Goal: Consume media (video, audio)

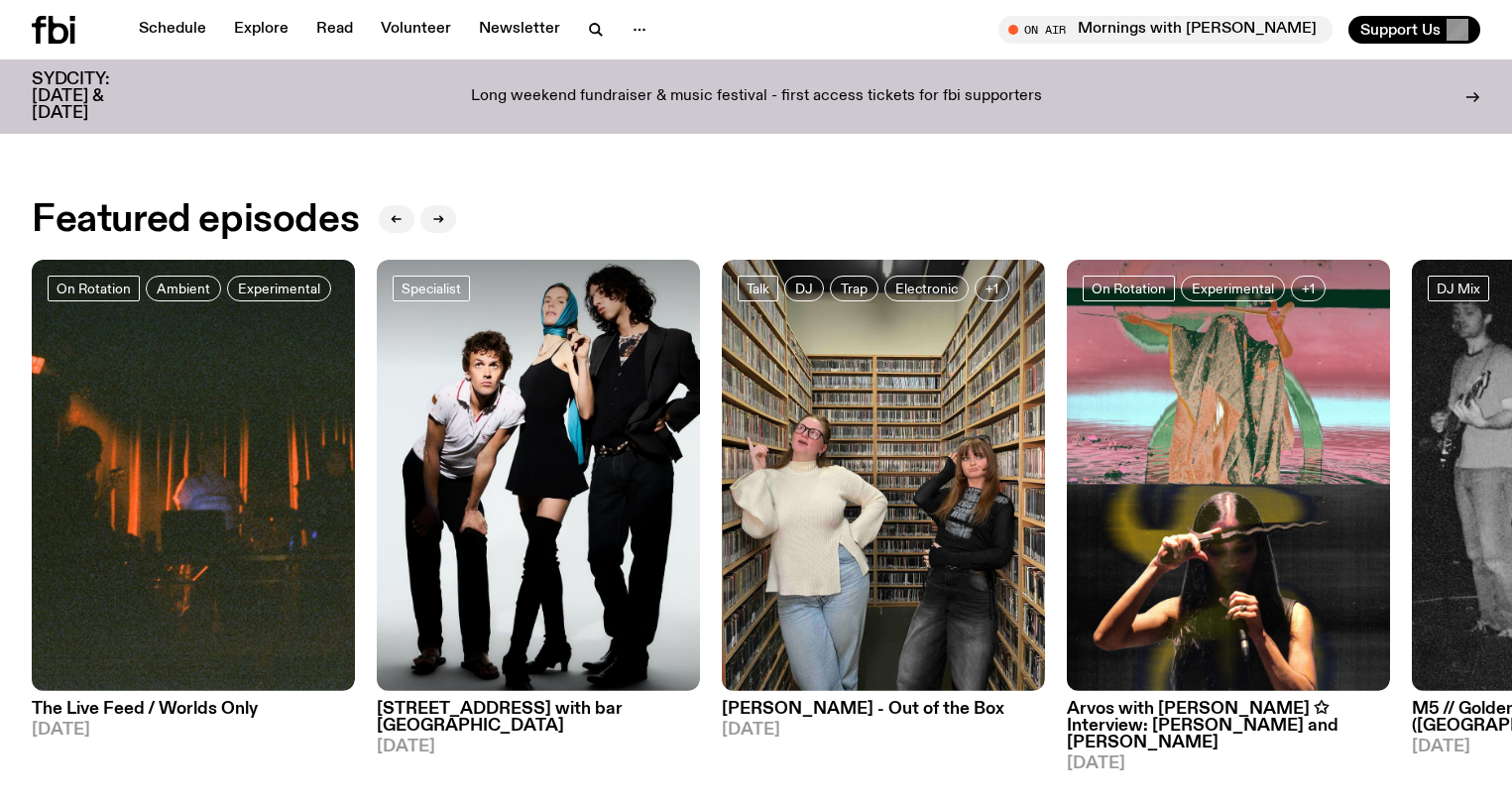
scroll to position [929, 0]
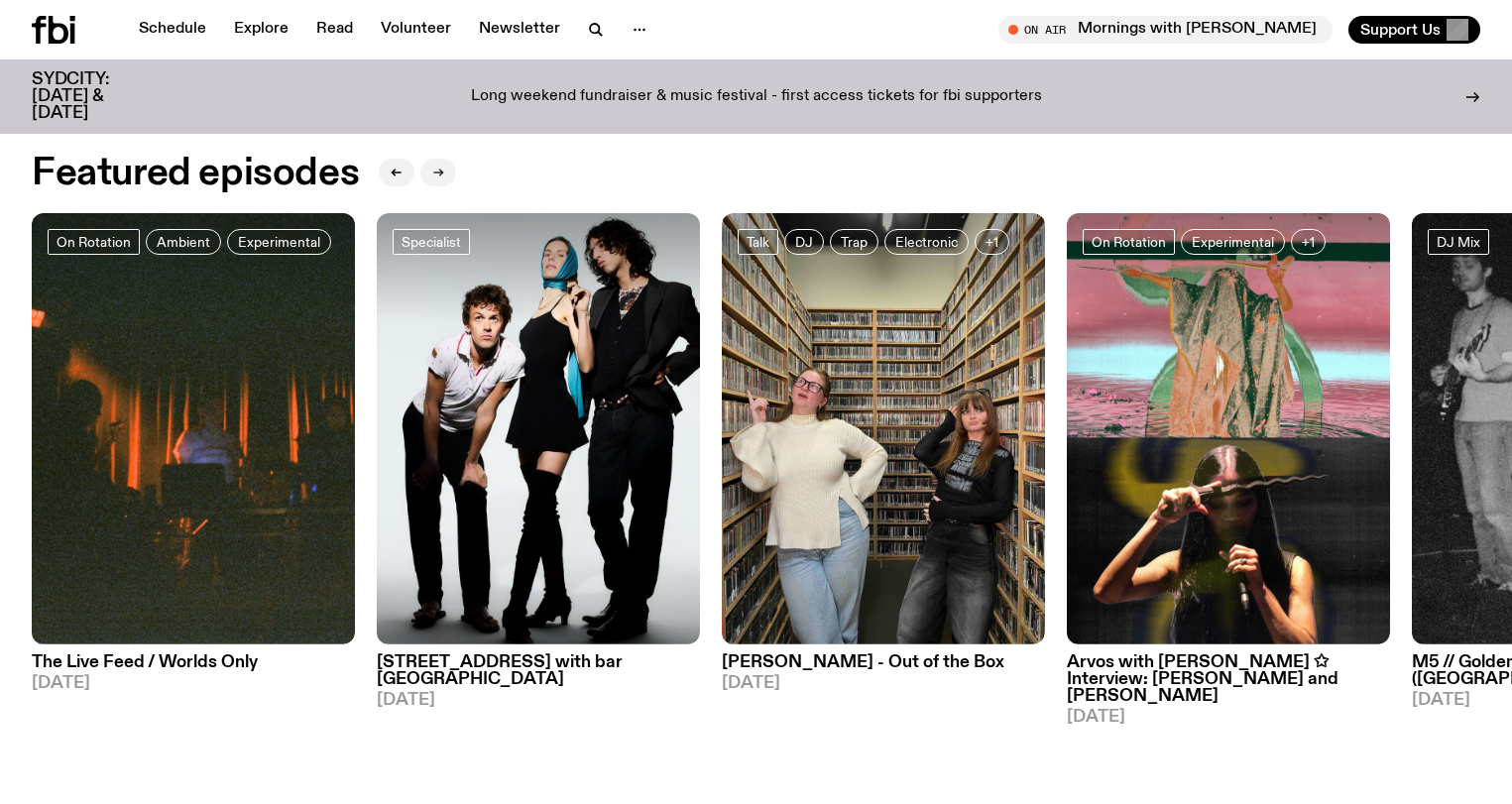
click at [448, 176] on button "button" at bounding box center [438, 172] width 36 height 28
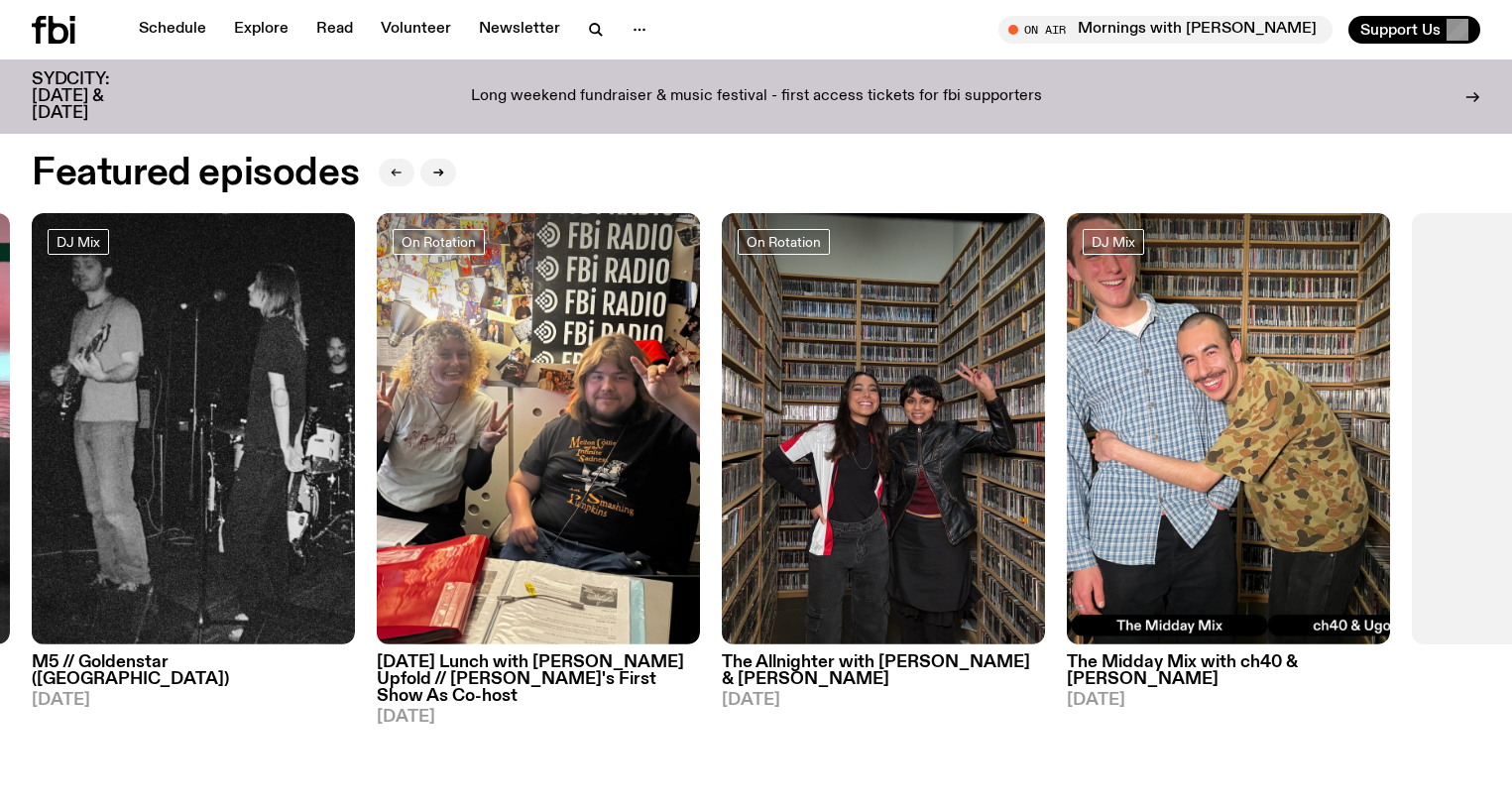
click at [394, 175] on icon "button" at bounding box center [394, 172] width 3 height 7
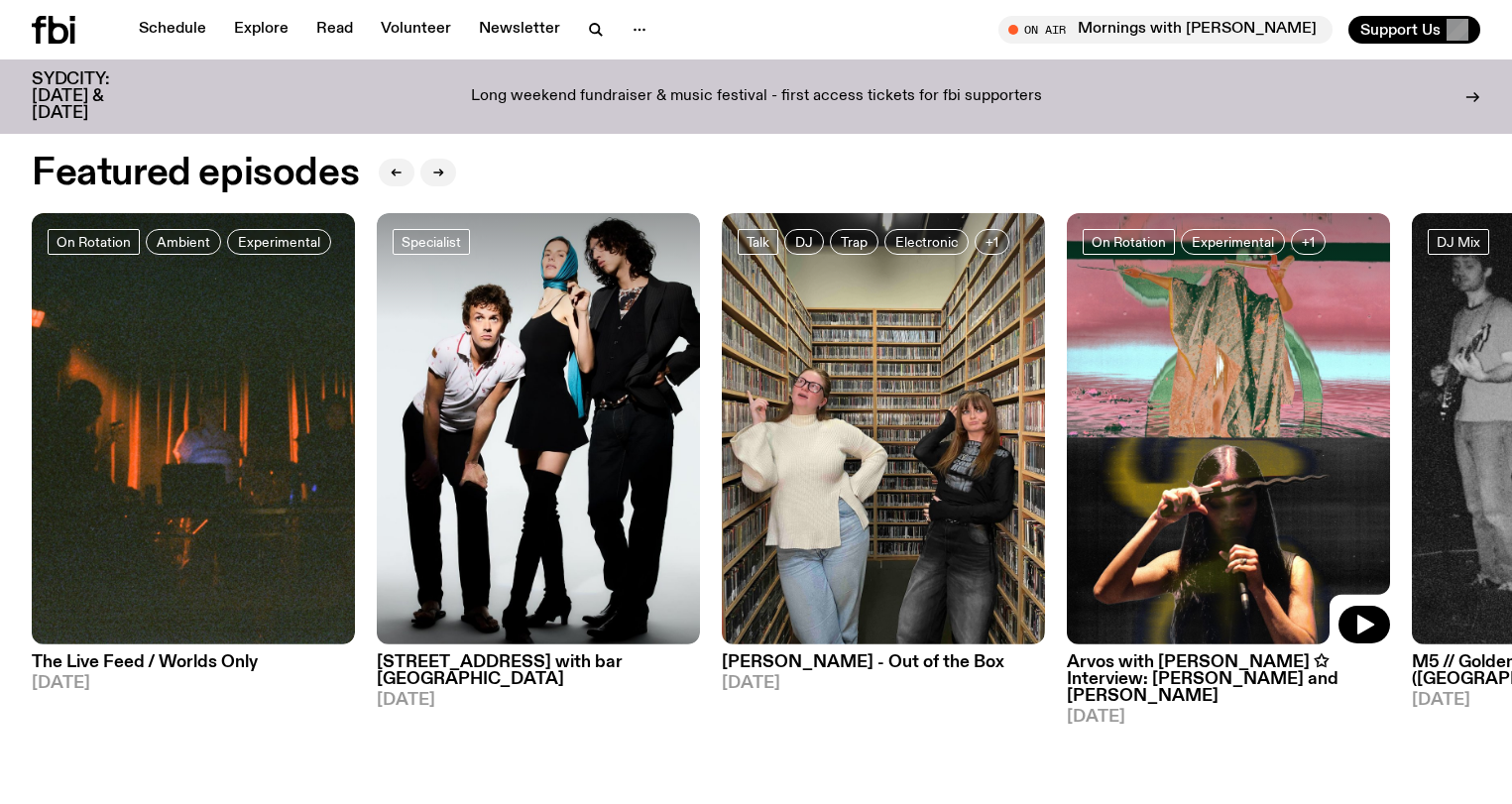
click at [1180, 433] on img at bounding box center [1228, 428] width 324 height 431
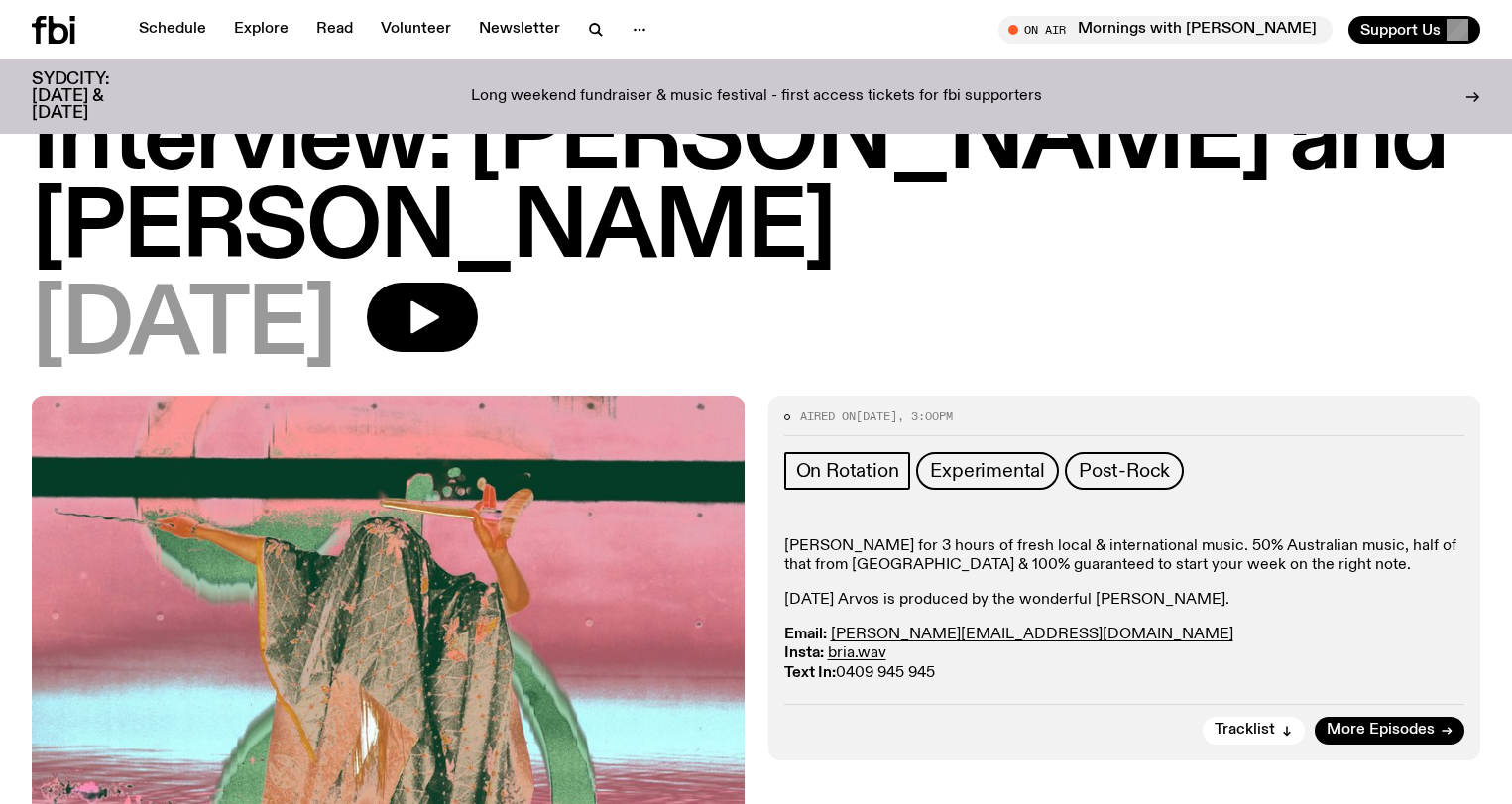
scroll to position [18, 0]
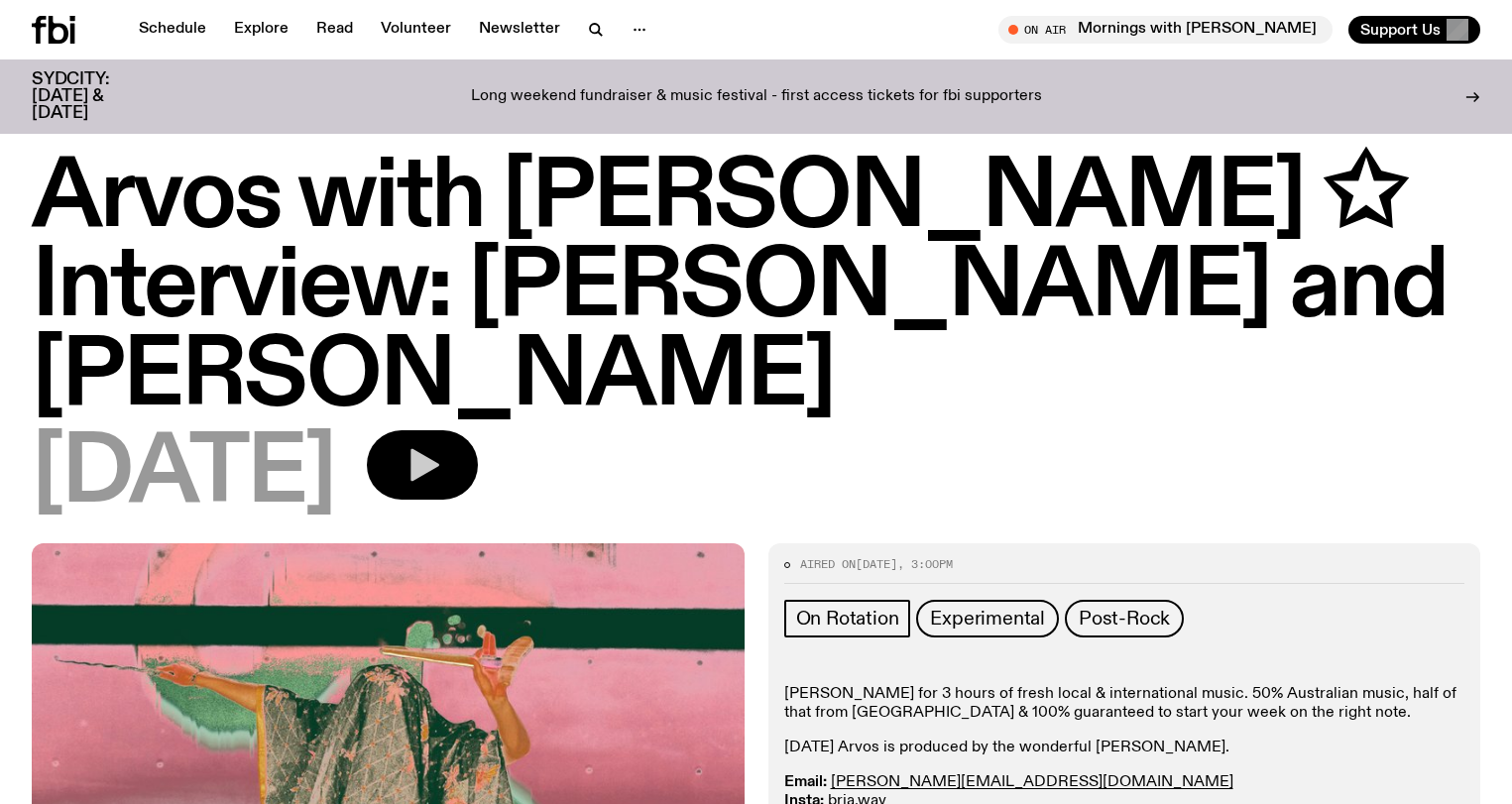
click at [439, 469] on icon "button" at bounding box center [424, 465] width 29 height 33
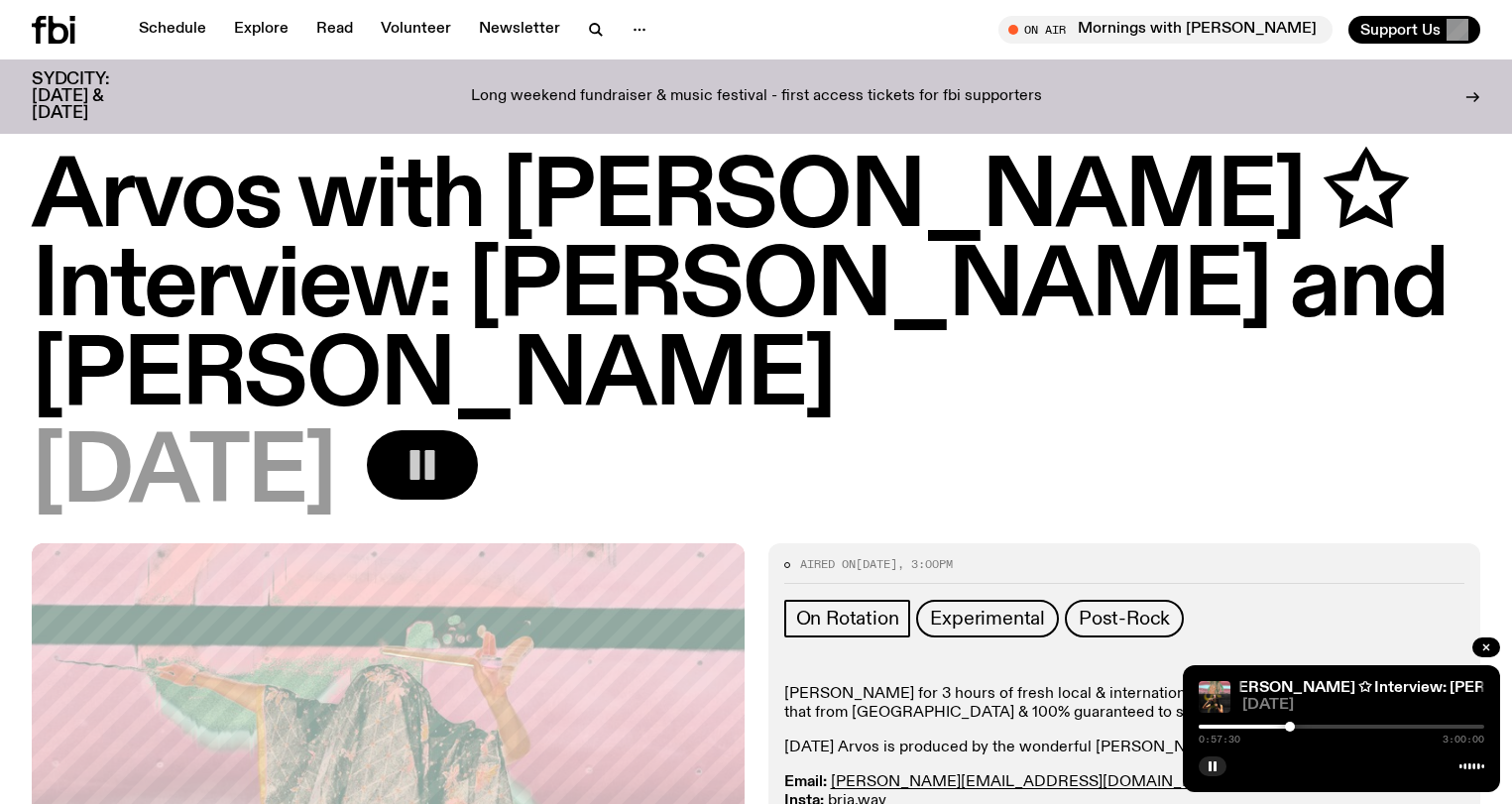
drag, startPoint x: 1224, startPoint y: 725, endPoint x: 1296, endPoint y: 729, distance: 72.1
click at [1295, 729] on div at bounding box center [1290, 726] width 10 height 10
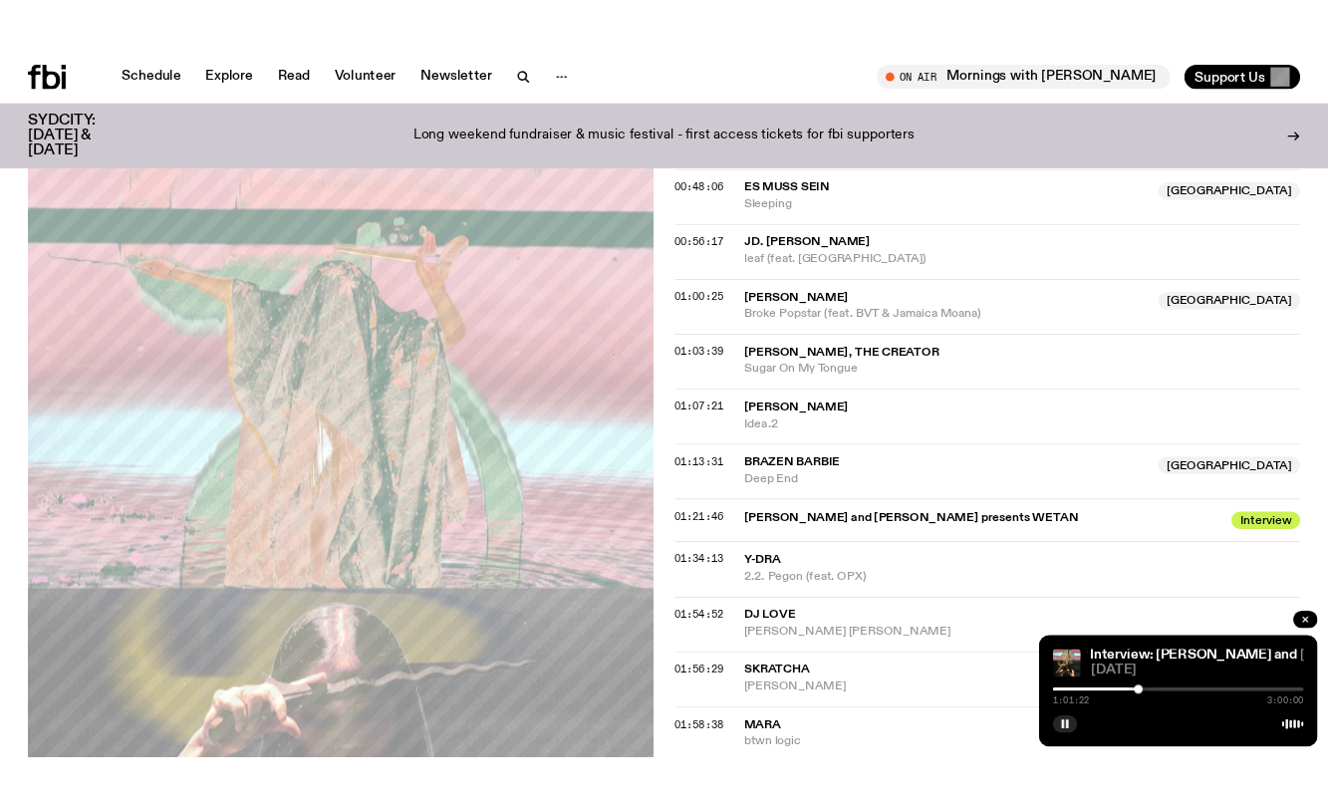
scroll to position [1392, 0]
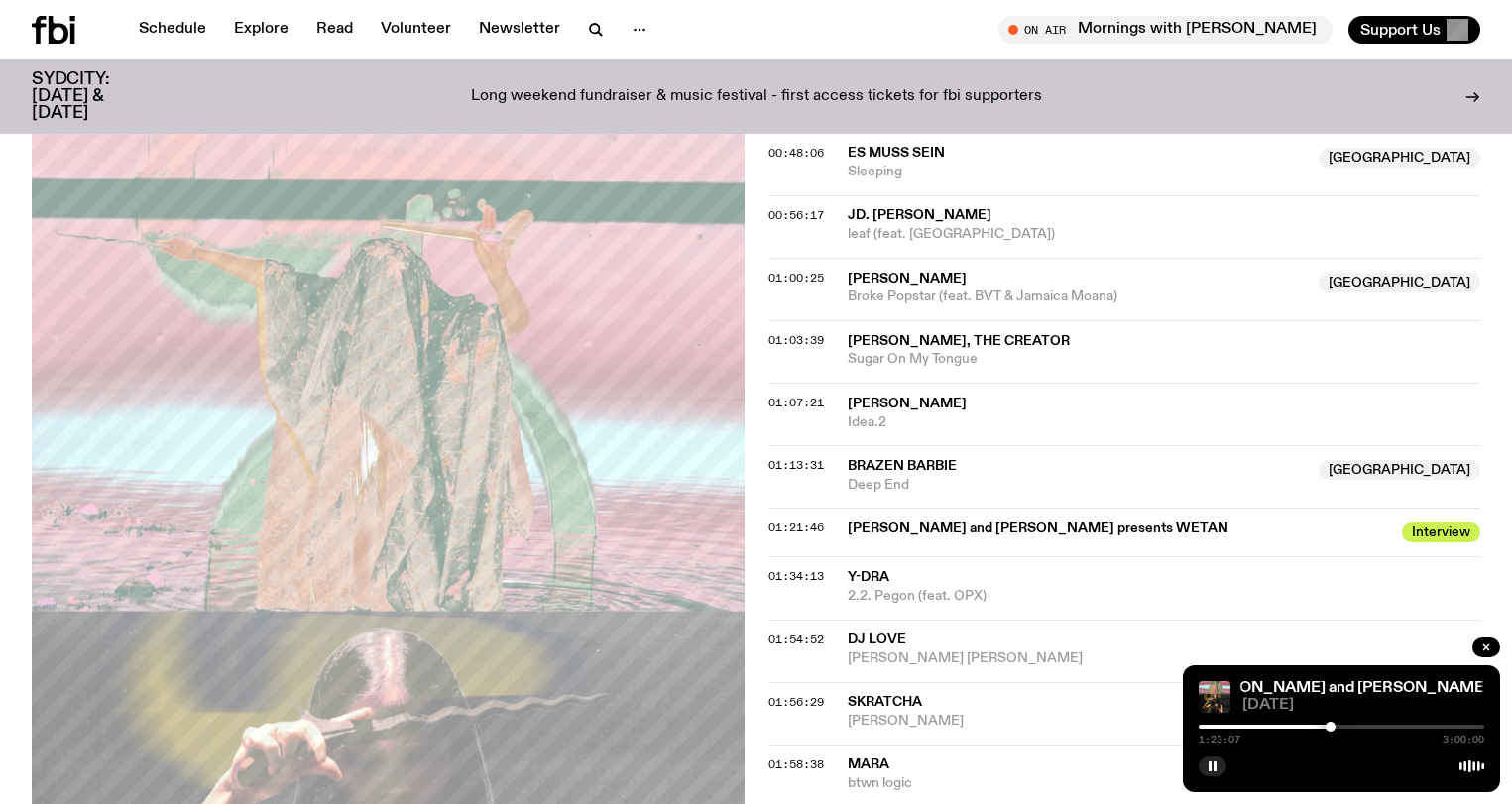
drag, startPoint x: 1296, startPoint y: 725, endPoint x: 1331, endPoint y: 721, distance: 35.2
click at [1331, 721] on div at bounding box center [1331, 726] width 10 height 10
click at [1327, 724] on div at bounding box center [1327, 726] width 10 height 10
click at [1216, 765] on rect "button" at bounding box center [1215, 766] width 3 height 10
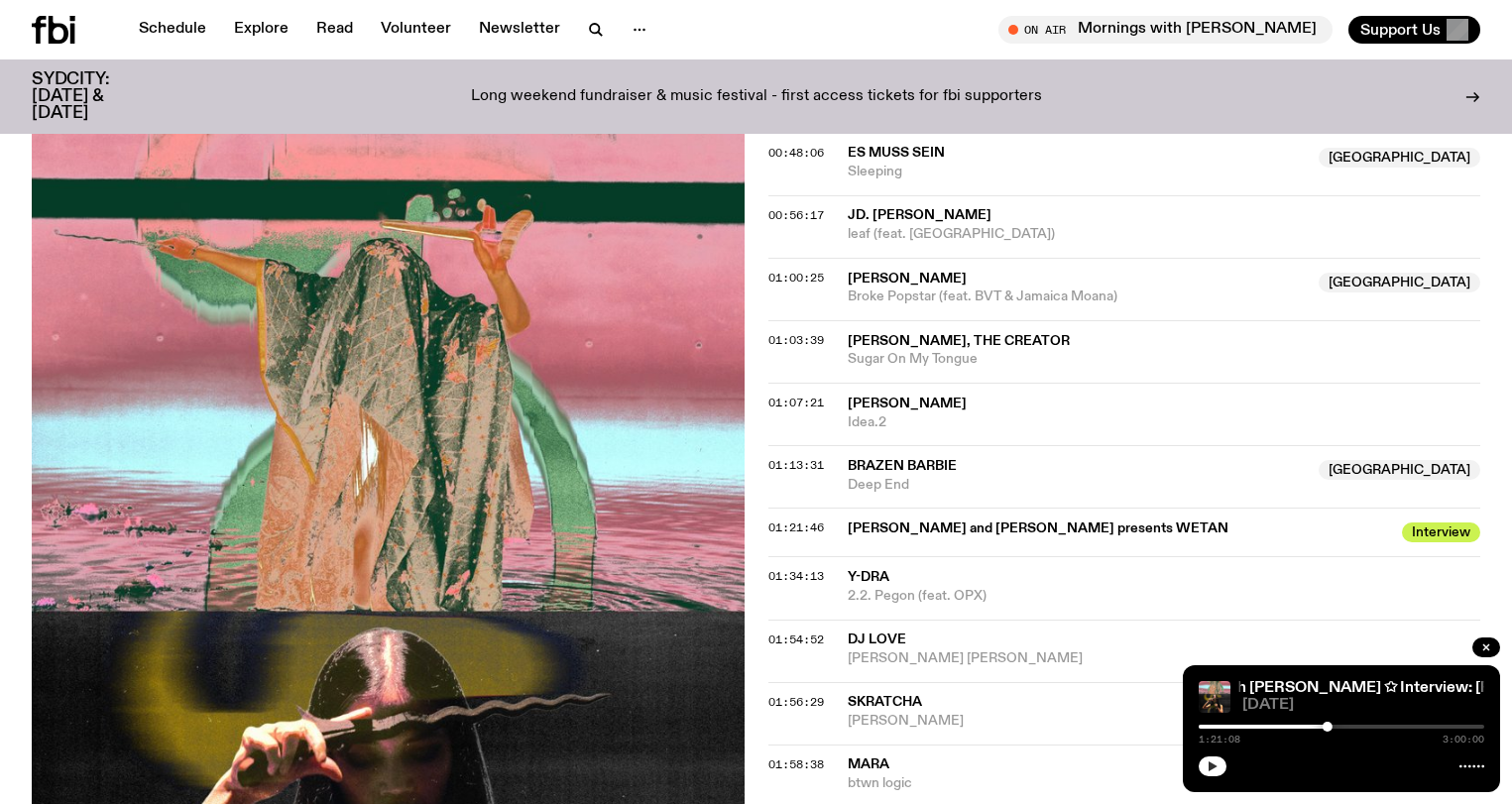
click at [1216, 765] on icon "button" at bounding box center [1213, 766] width 9 height 10
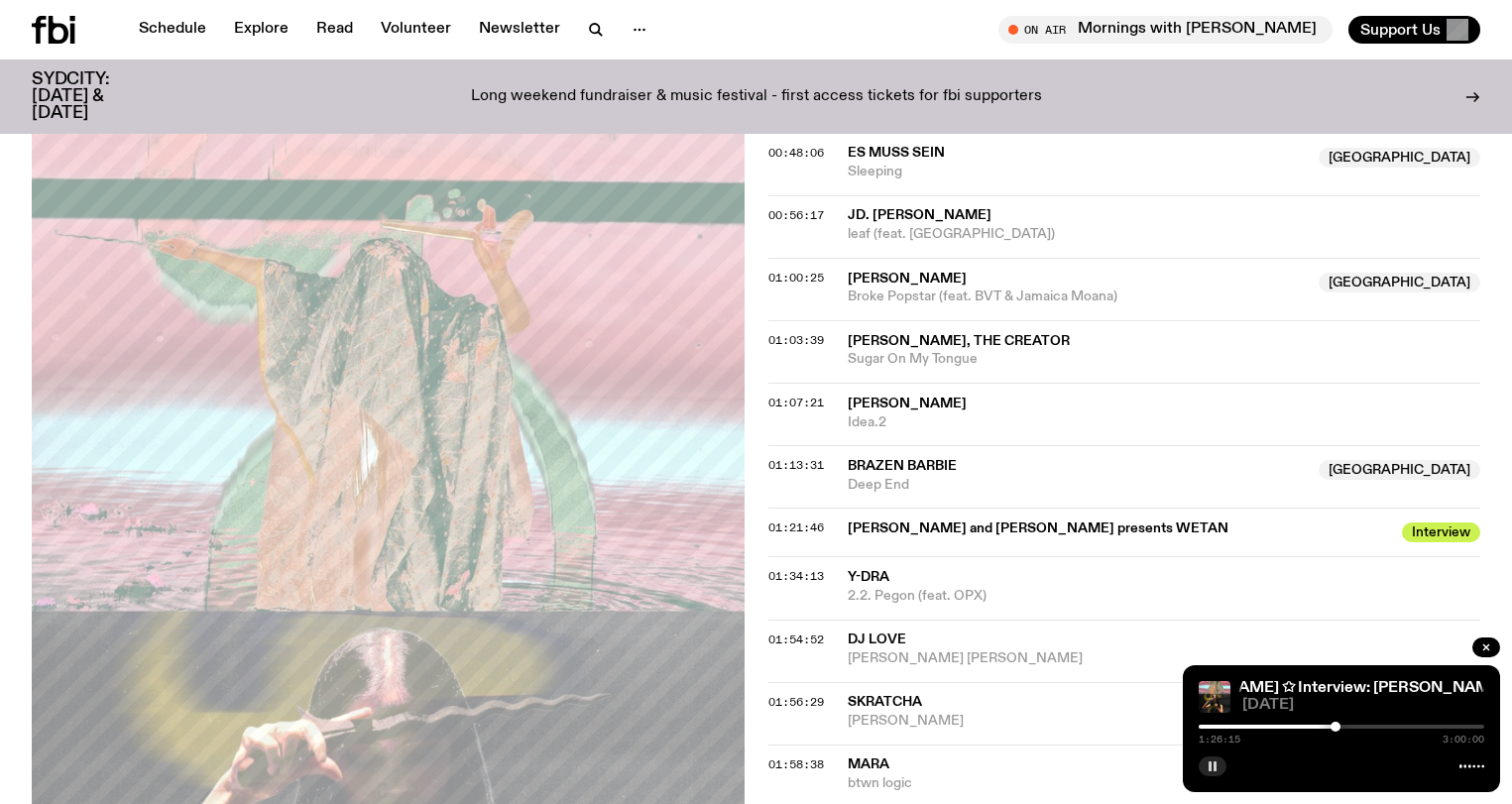
click at [1336, 728] on div at bounding box center [1336, 726] width 10 height 10
click at [1207, 767] on icon "button" at bounding box center [1213, 766] width 12 height 12
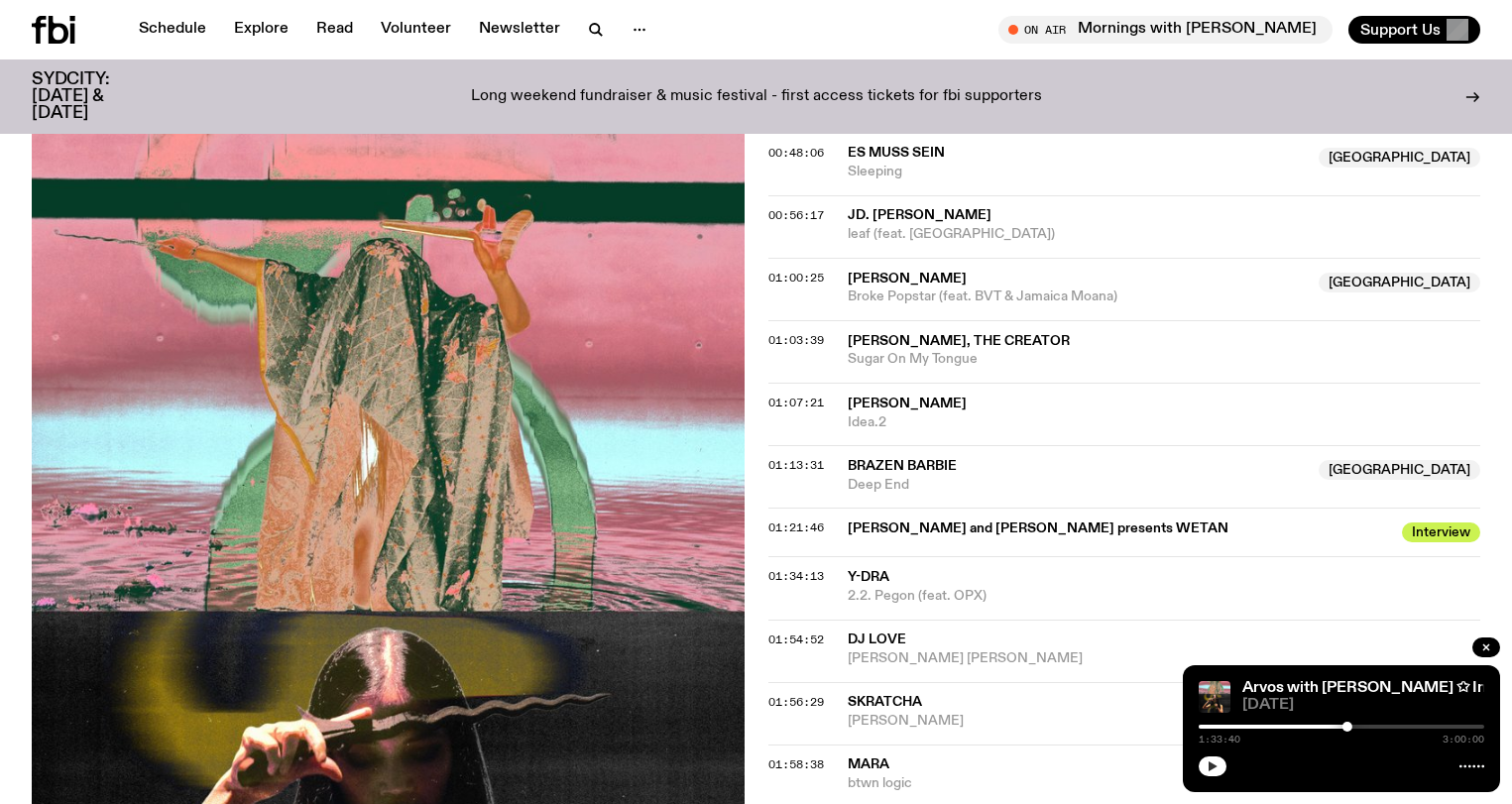
click at [1211, 764] on icon "button" at bounding box center [1213, 766] width 9 height 10
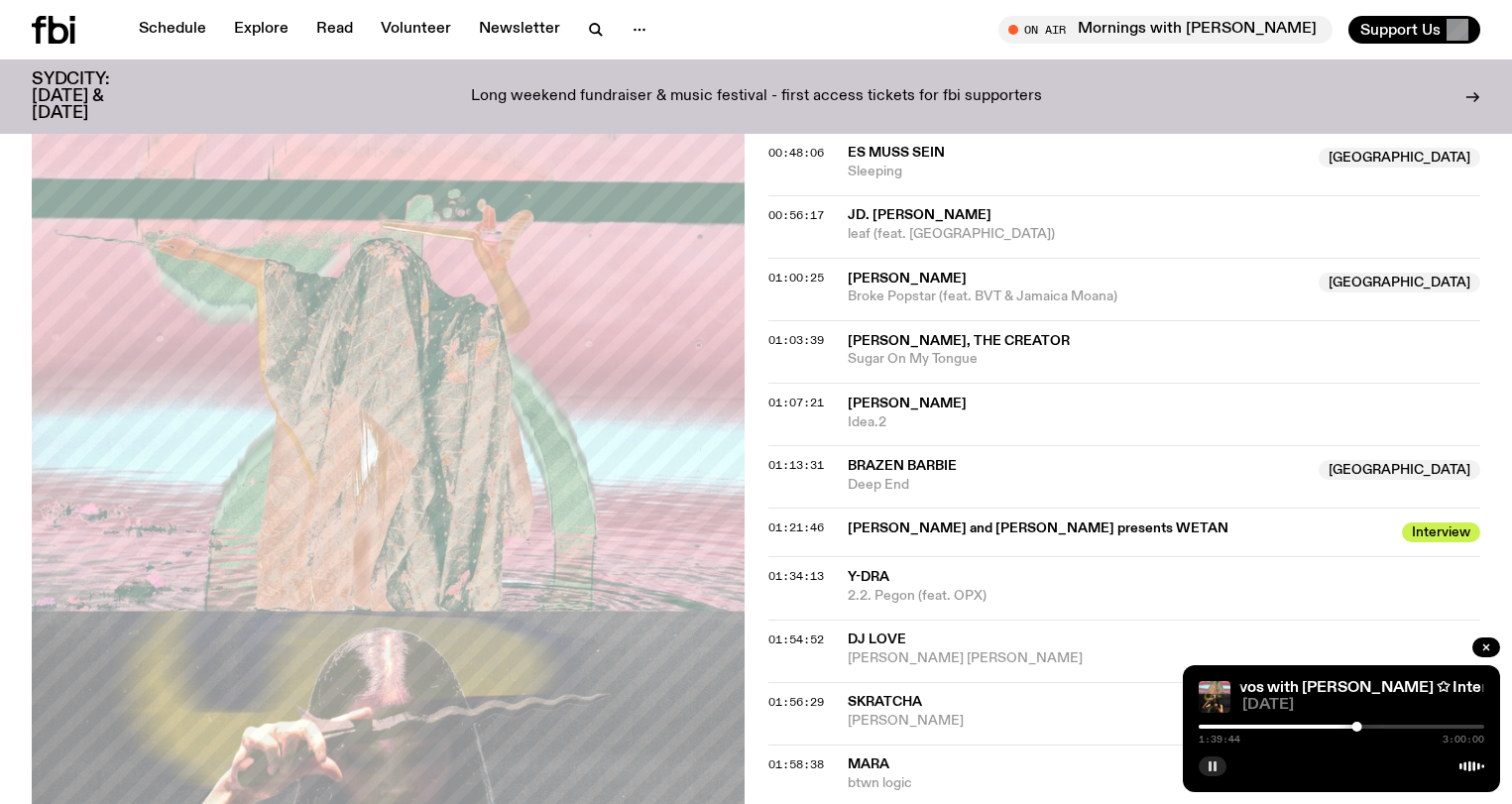
click at [1207, 763] on icon "button" at bounding box center [1213, 766] width 12 height 12
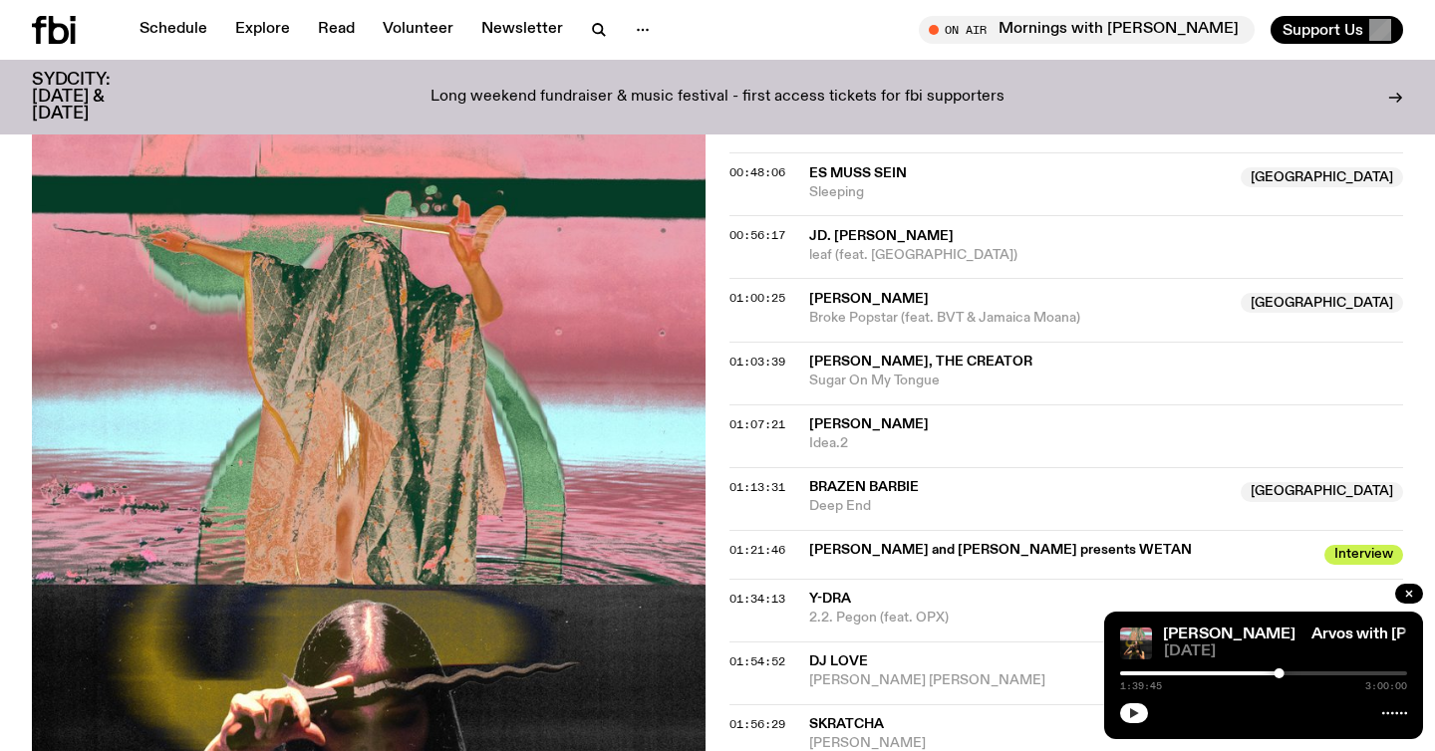
click at [1138, 714] on icon "button" at bounding box center [1134, 713] width 12 height 12
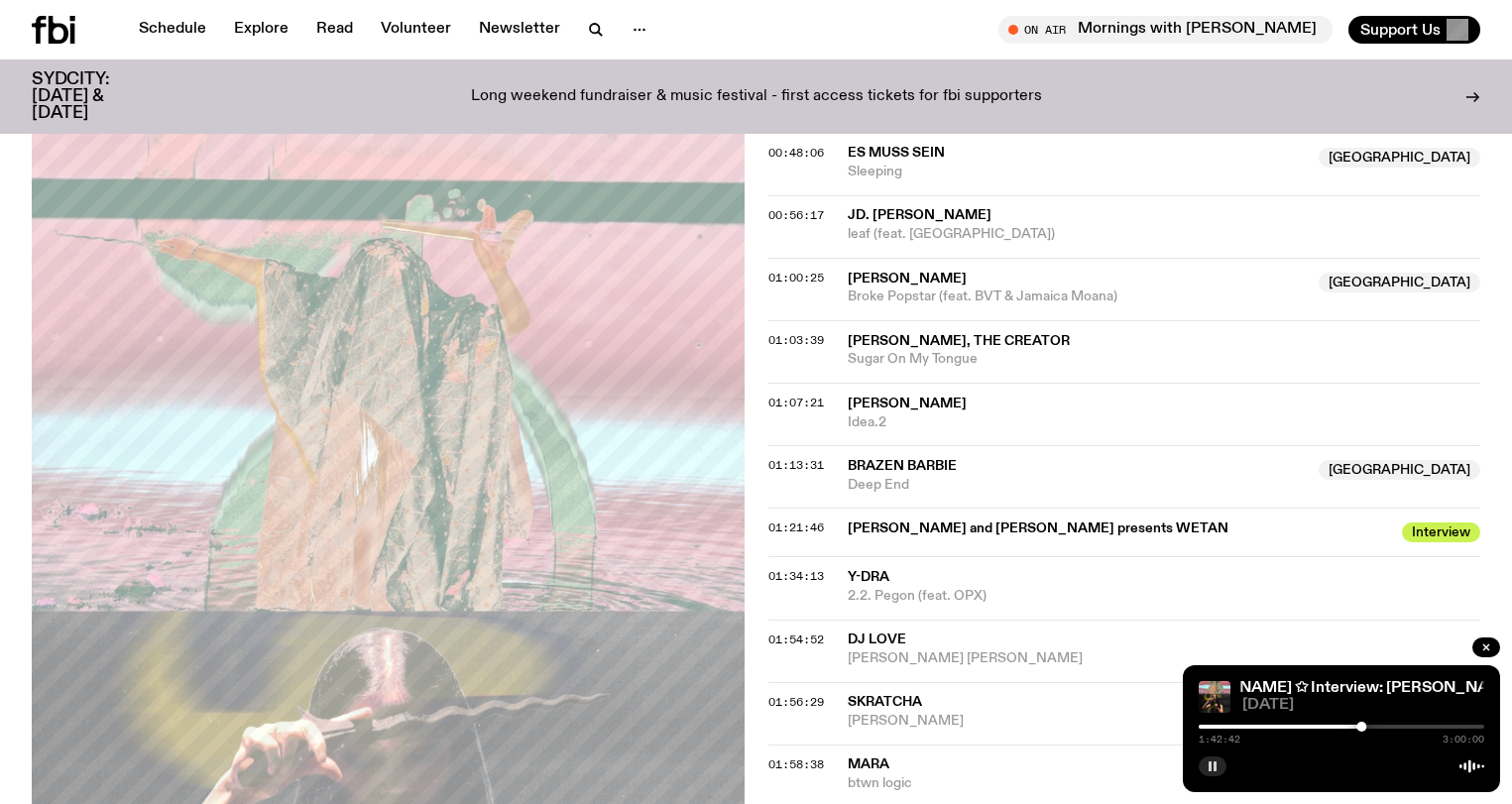
click at [1212, 763] on icon "button" at bounding box center [1213, 766] width 12 height 12
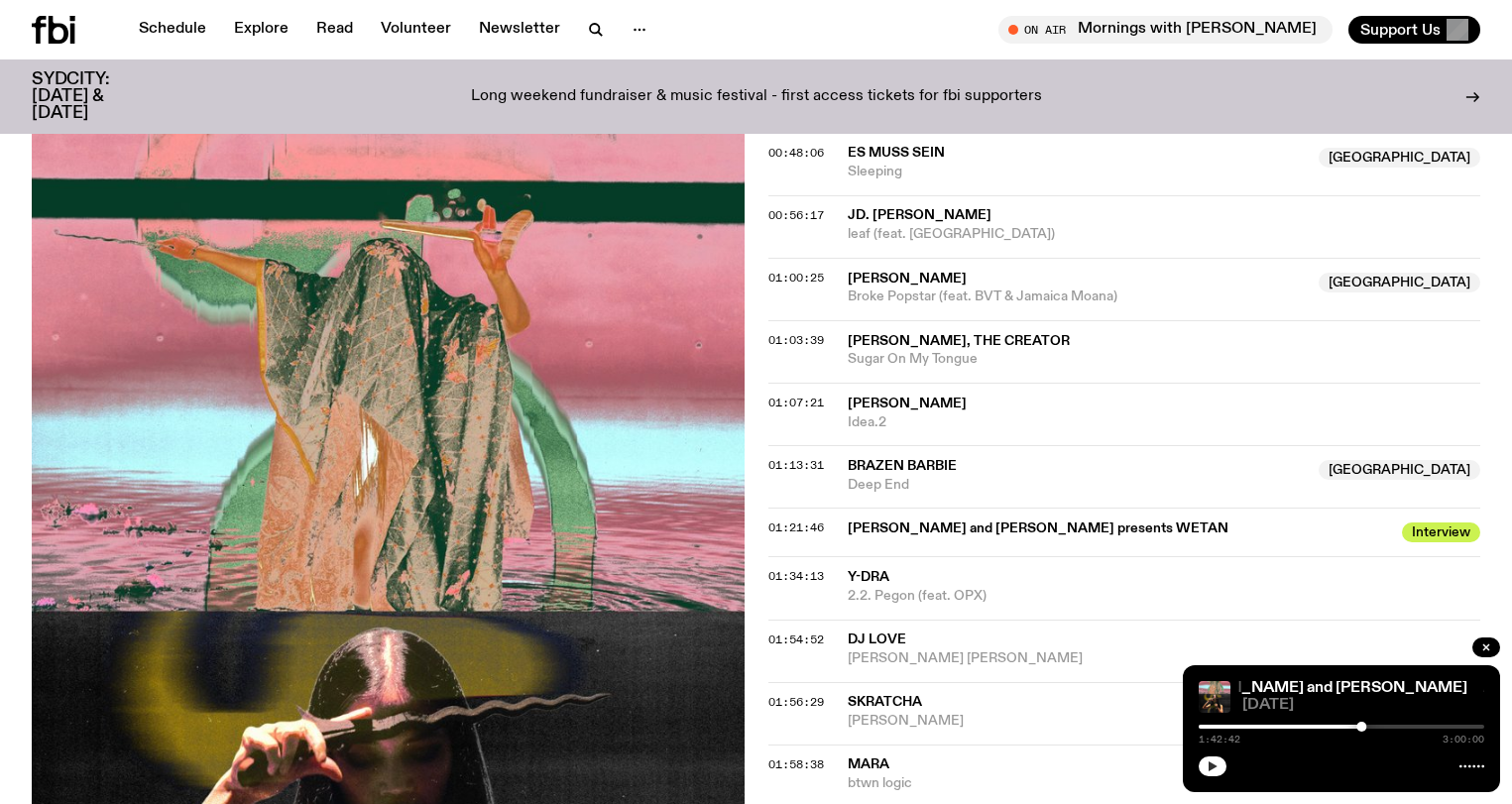
click at [1211, 765] on icon "button" at bounding box center [1213, 766] width 9 height 10
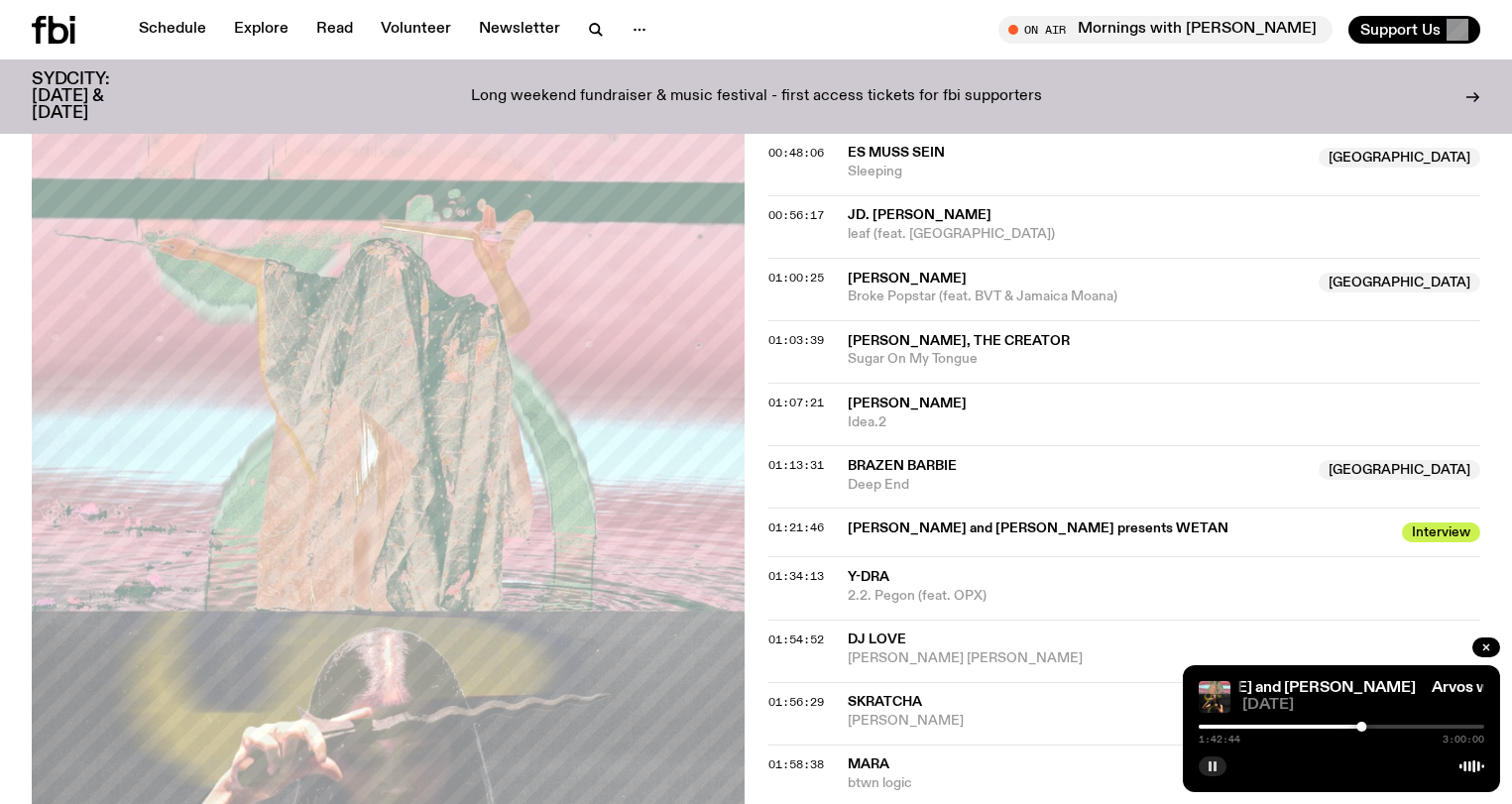
click at [1211, 765] on rect "button" at bounding box center [1210, 766] width 3 height 10
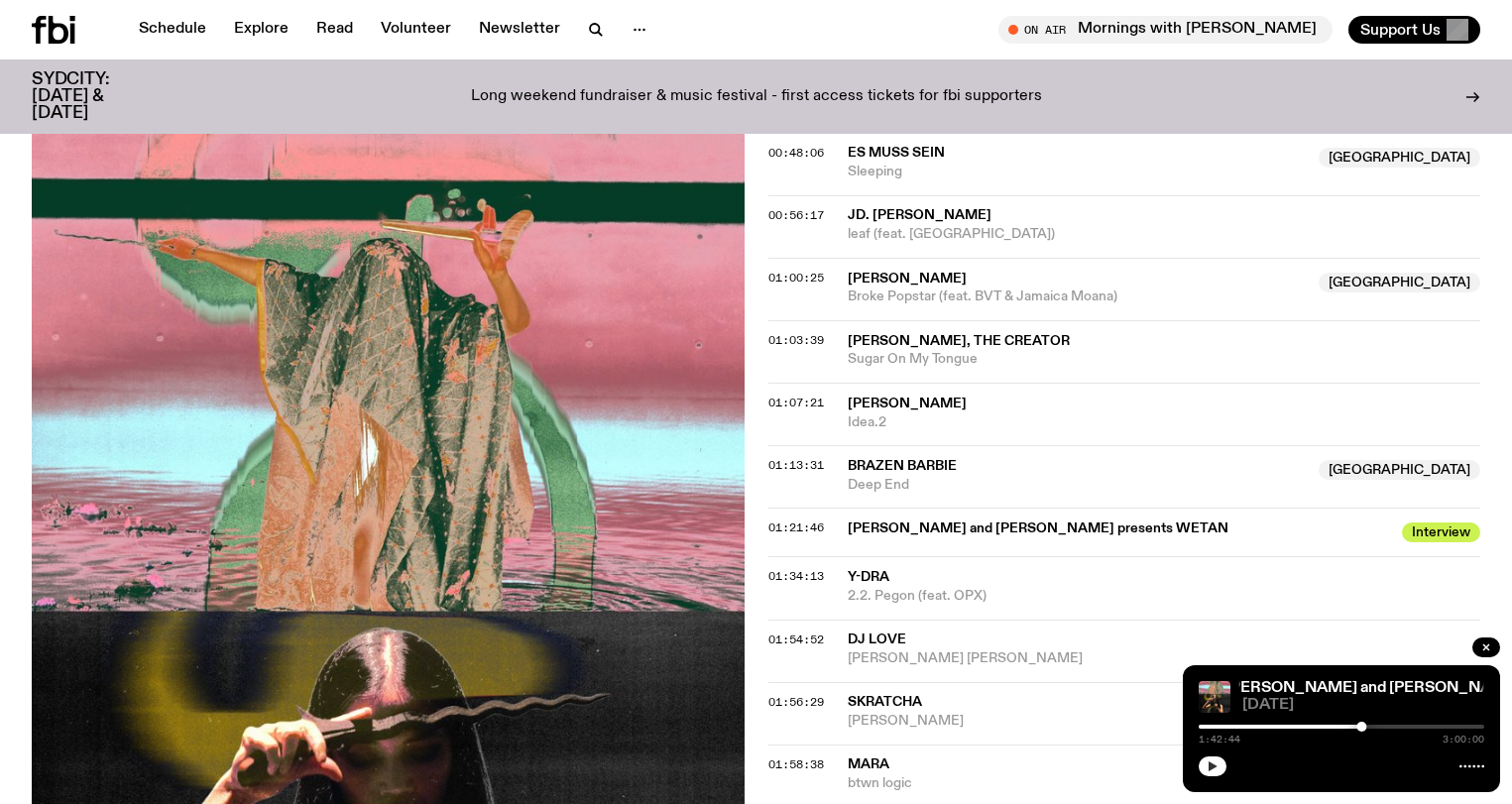
click at [1208, 766] on icon "button" at bounding box center [1213, 766] width 12 height 12
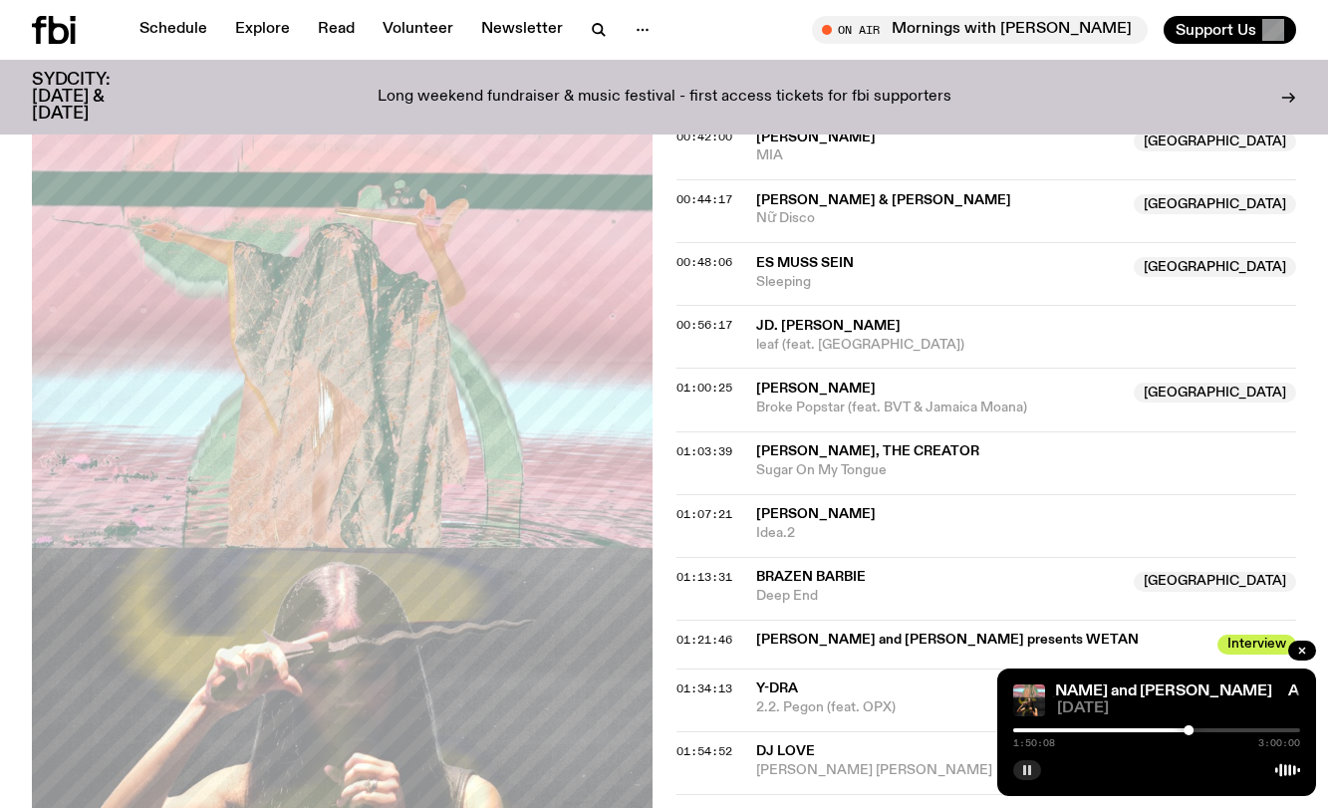
click at [1029, 771] on rect "button" at bounding box center [1029, 770] width 3 height 10
